Goal: Task Accomplishment & Management: Complete application form

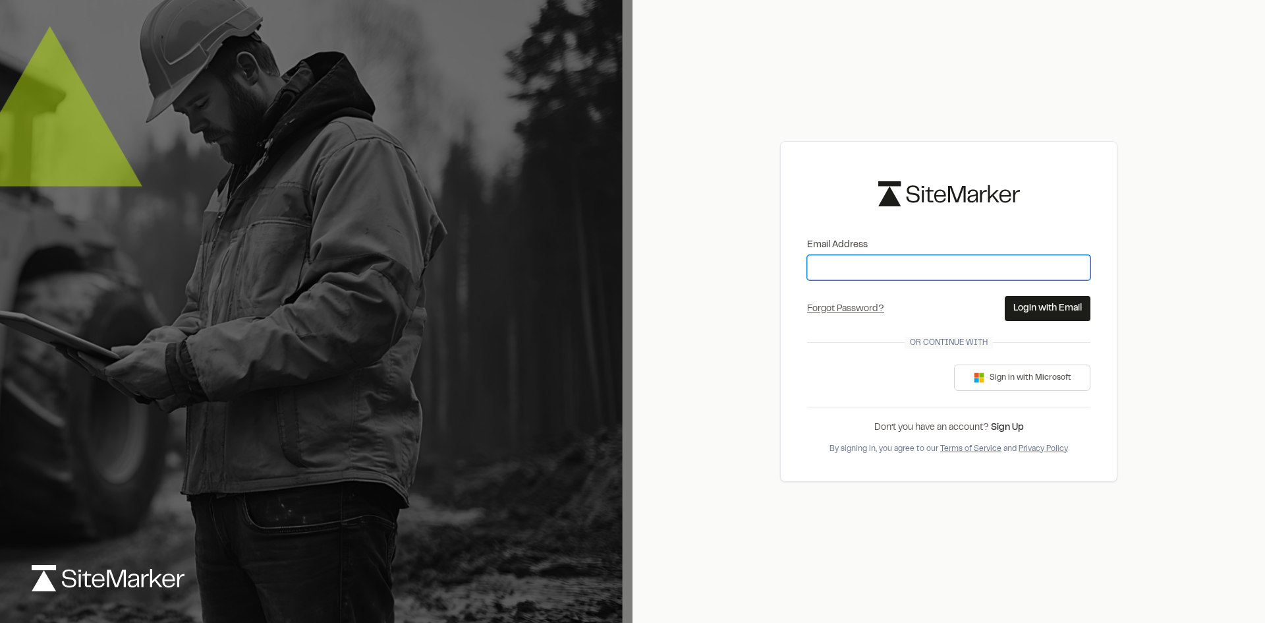
click at [888, 258] on input "Email Address" at bounding box center [948, 267] width 283 height 25
type input "**********"
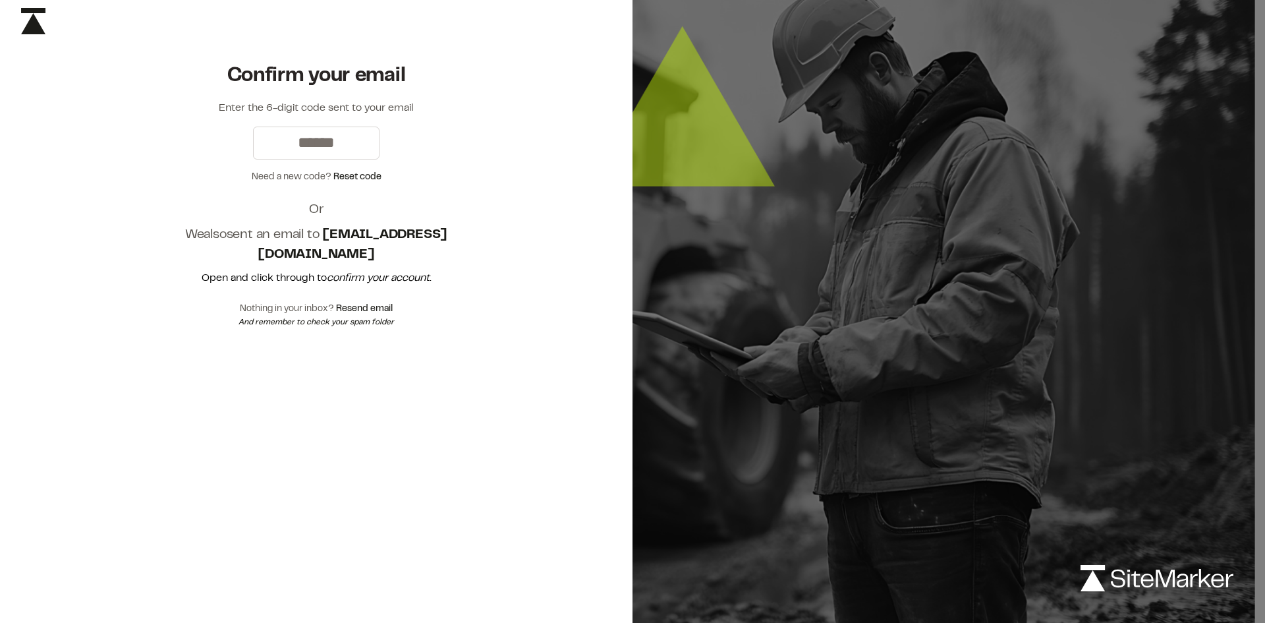
click at [510, 177] on div "Confirm your email Enter the 6-digit code sent to your email Need a new code? R…" at bounding box center [316, 195] width 633 height 307
click at [383, 278] on em "confirm your account" at bounding box center [378, 277] width 103 height 9
click at [320, 154] on input "text" at bounding box center [316, 143] width 127 height 33
click at [341, 270] on p "Open and click through to confirm your account ." at bounding box center [316, 278] width 295 height 16
click at [372, 306] on button "Resend email" at bounding box center [364, 309] width 57 height 14
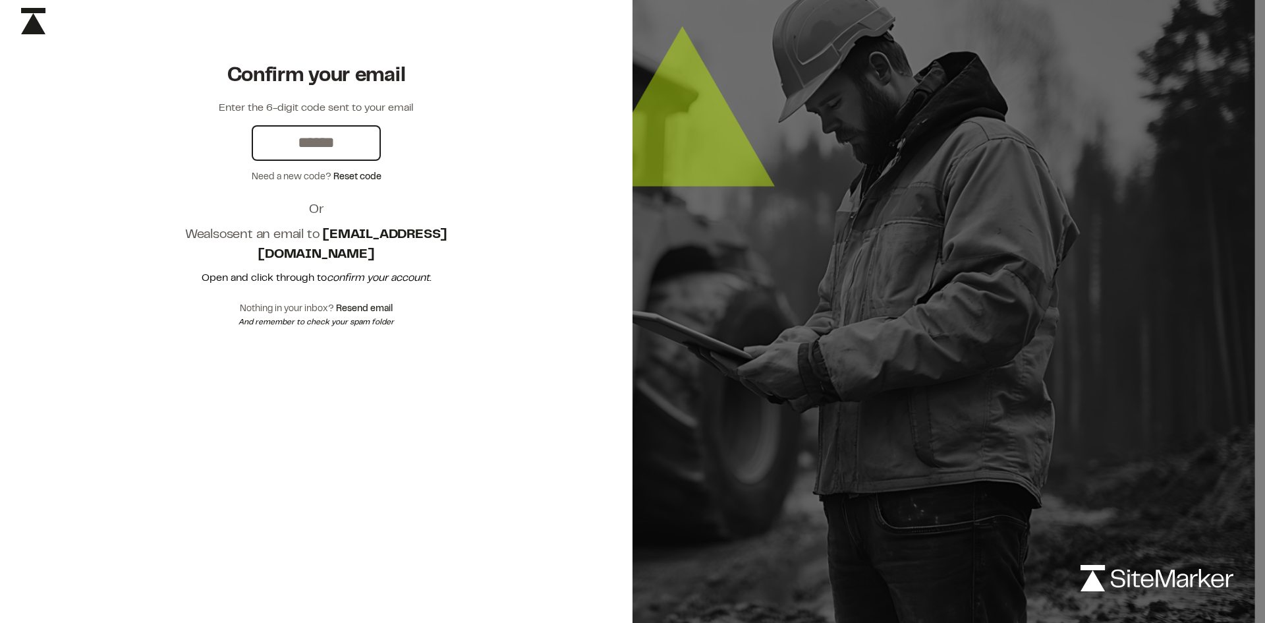
click at [333, 141] on input "text" at bounding box center [316, 143] width 127 height 33
click at [258, 141] on input "text" at bounding box center [316, 143] width 127 height 33
click at [245, 177] on div "Need a new code? Reset code" at bounding box center [316, 177] width 295 height 14
click at [26, 22] on img at bounding box center [33, 21] width 24 height 26
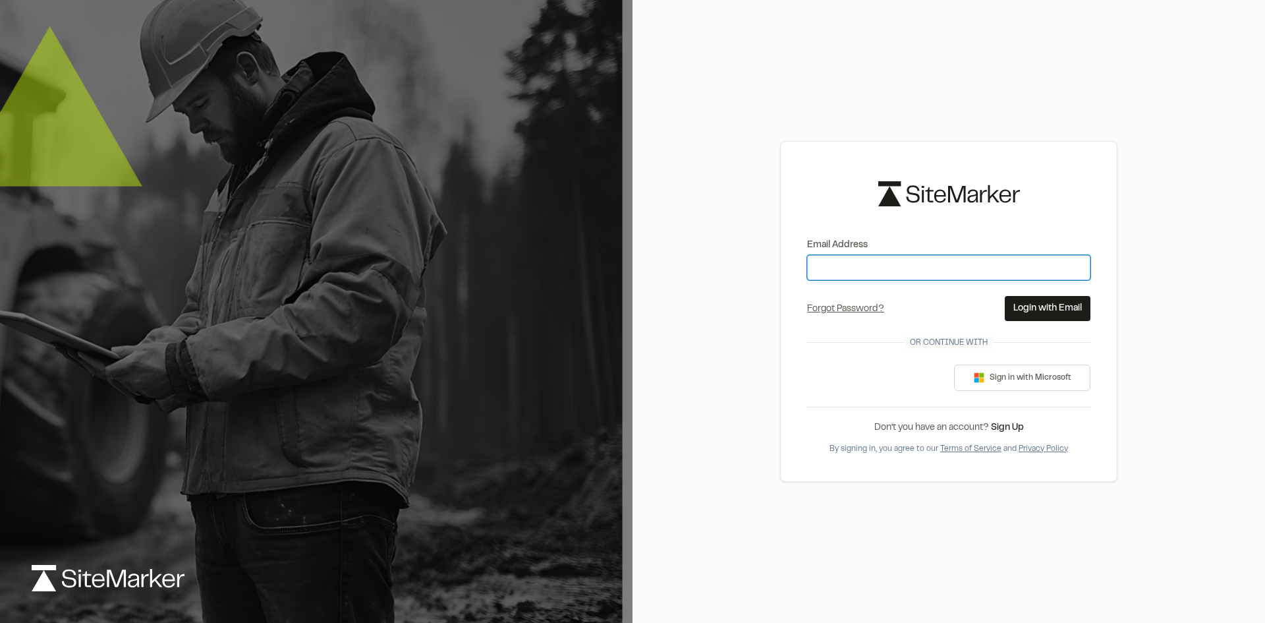
click at [1006, 272] on input "Email Address" at bounding box center [948, 267] width 283 height 25
type input "**********"
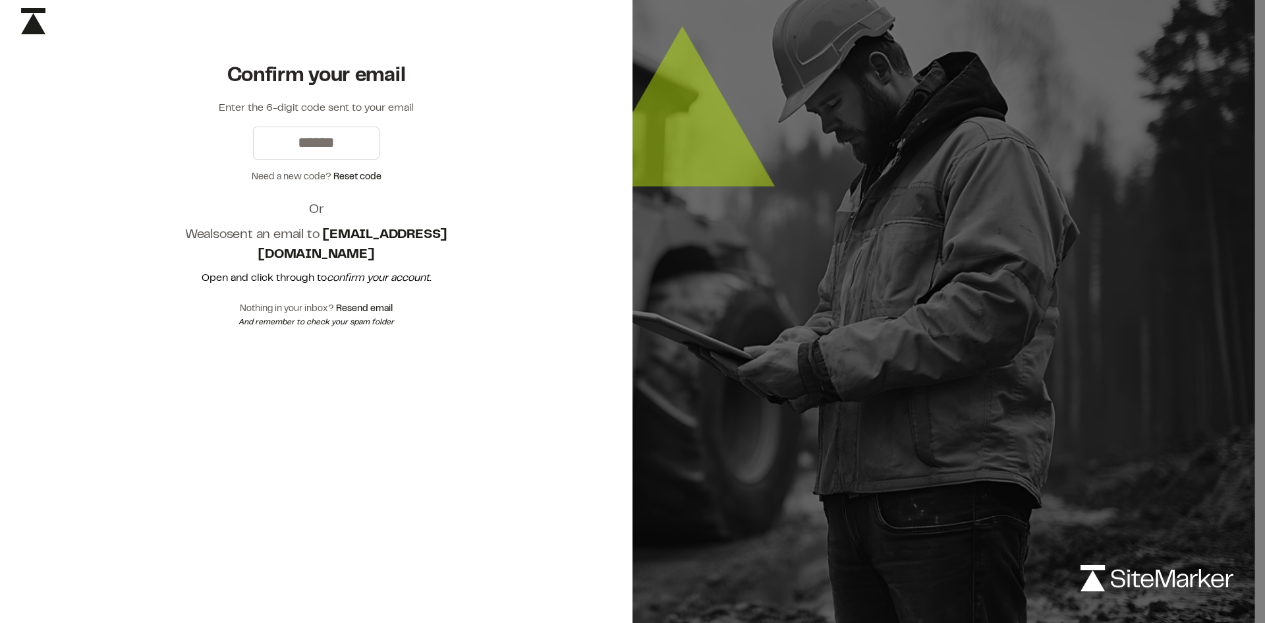
click at [281, 74] on h1 "Confirm your email" at bounding box center [316, 76] width 295 height 26
drag, startPoint x: 287, startPoint y: 129, endPoint x: 289, endPoint y: 136, distance: 7.5
click at [287, 129] on input "text" at bounding box center [316, 143] width 127 height 33
paste input "******"
type input "******"
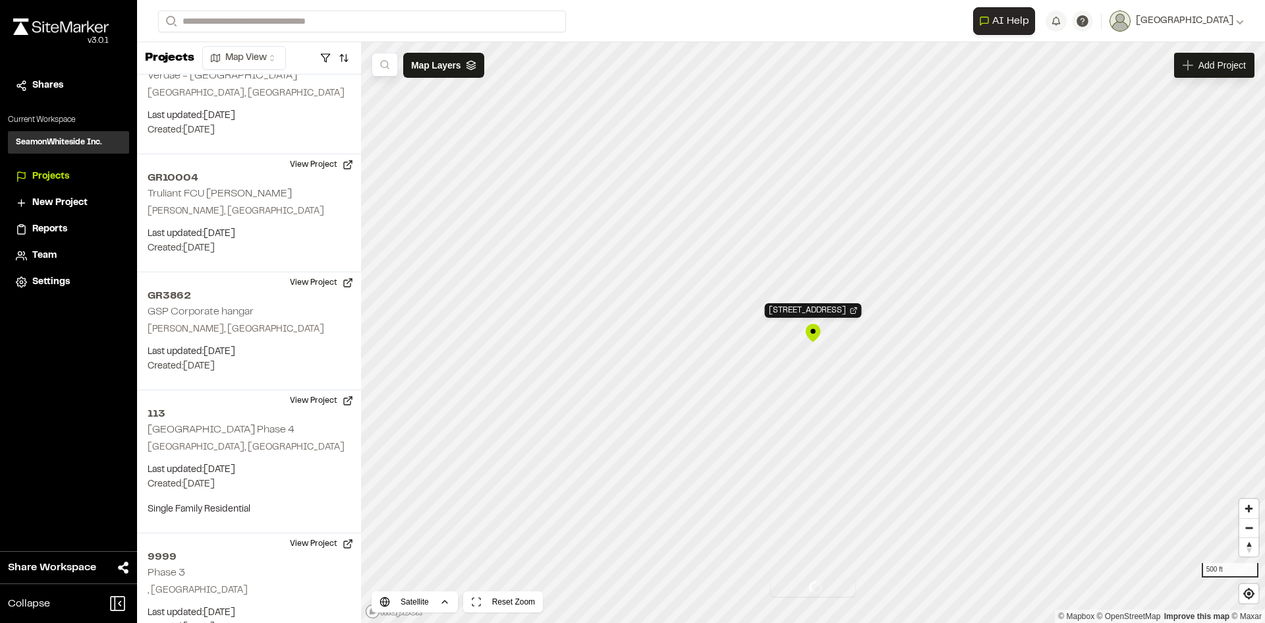
scroll to position [31198, 0]
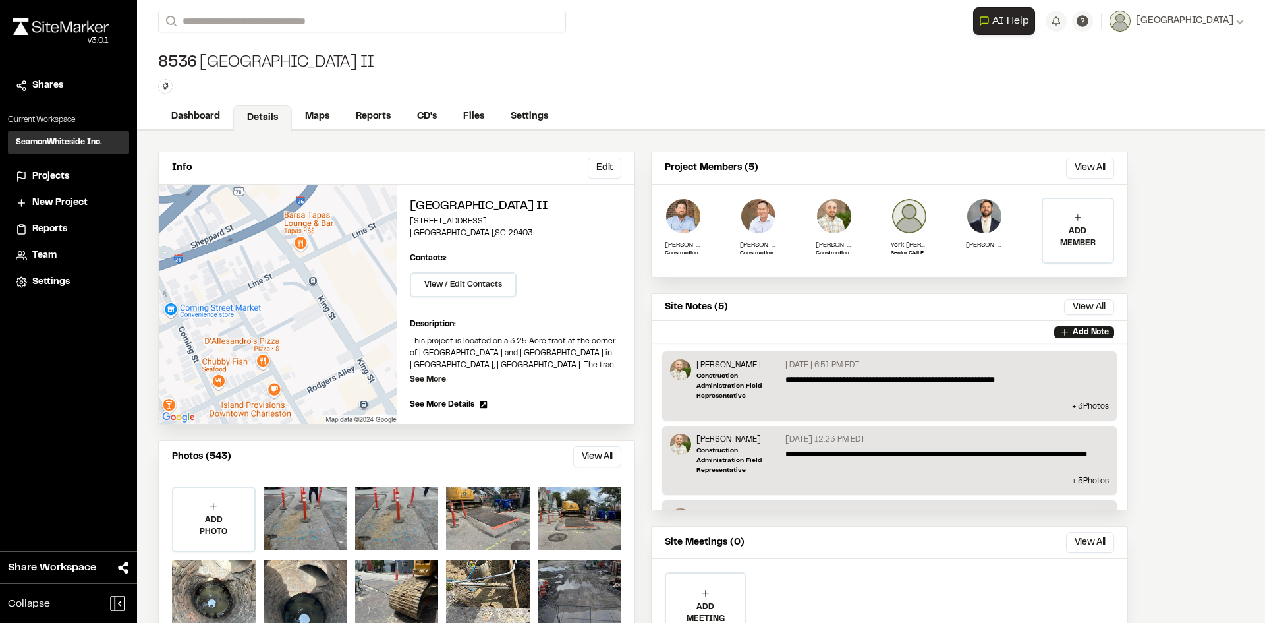
scroll to position [69, 0]
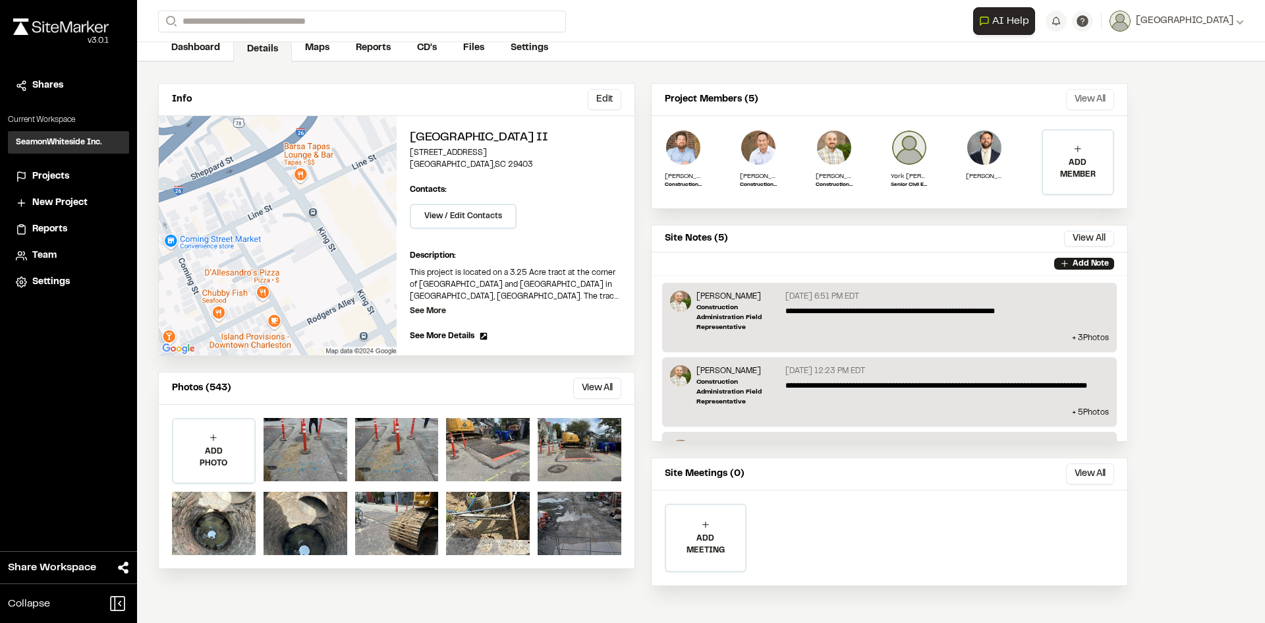
click at [1079, 93] on button "View All" at bounding box center [1090, 99] width 48 height 21
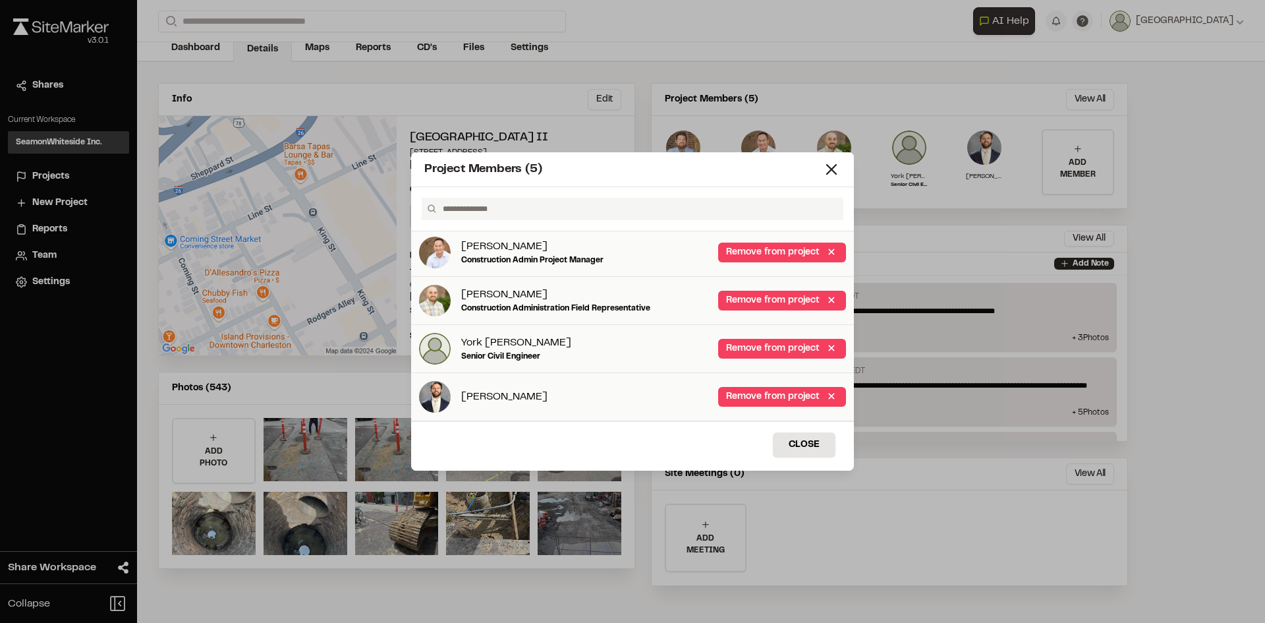
scroll to position [0, 0]
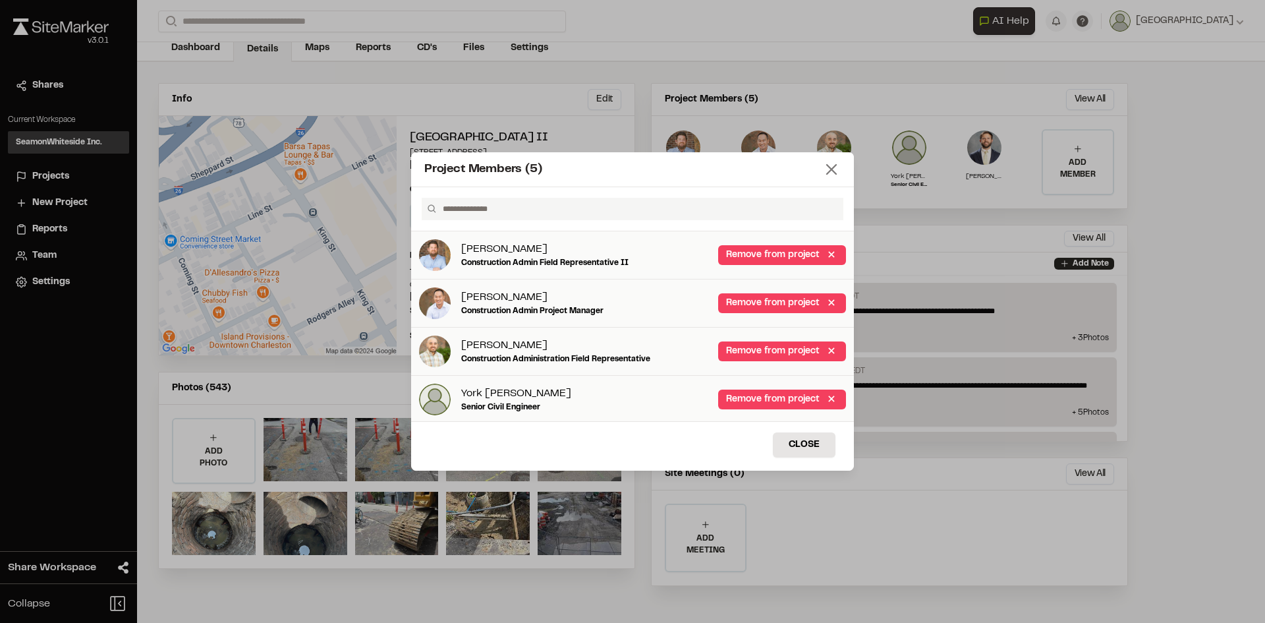
click at [832, 169] on line at bounding box center [831, 169] width 9 height 9
